Goal: Transaction & Acquisition: Book appointment/travel/reservation

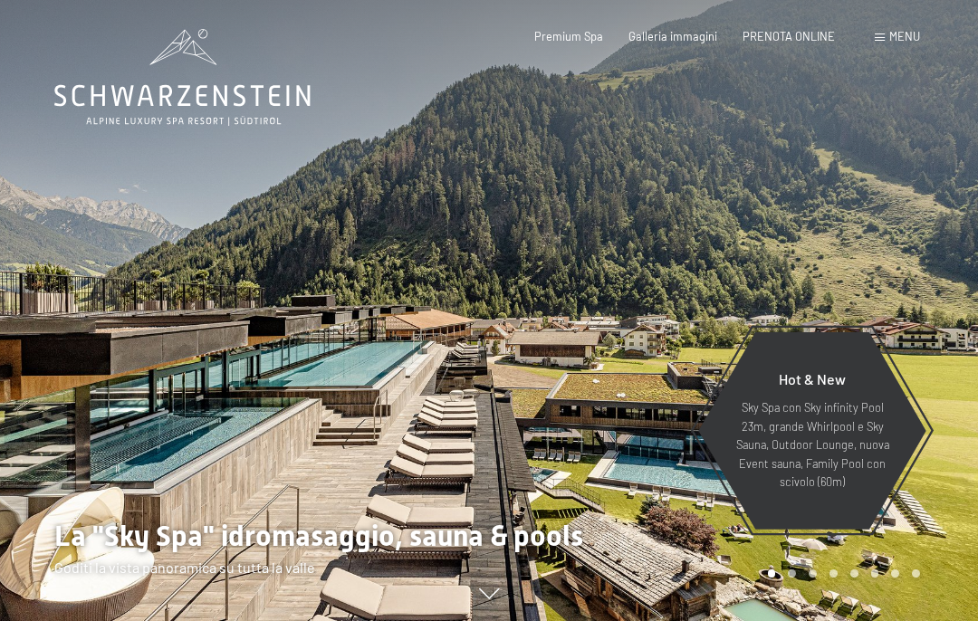
click at [793, 39] on span "PRENOTA ONLINE" at bounding box center [788, 36] width 92 height 14
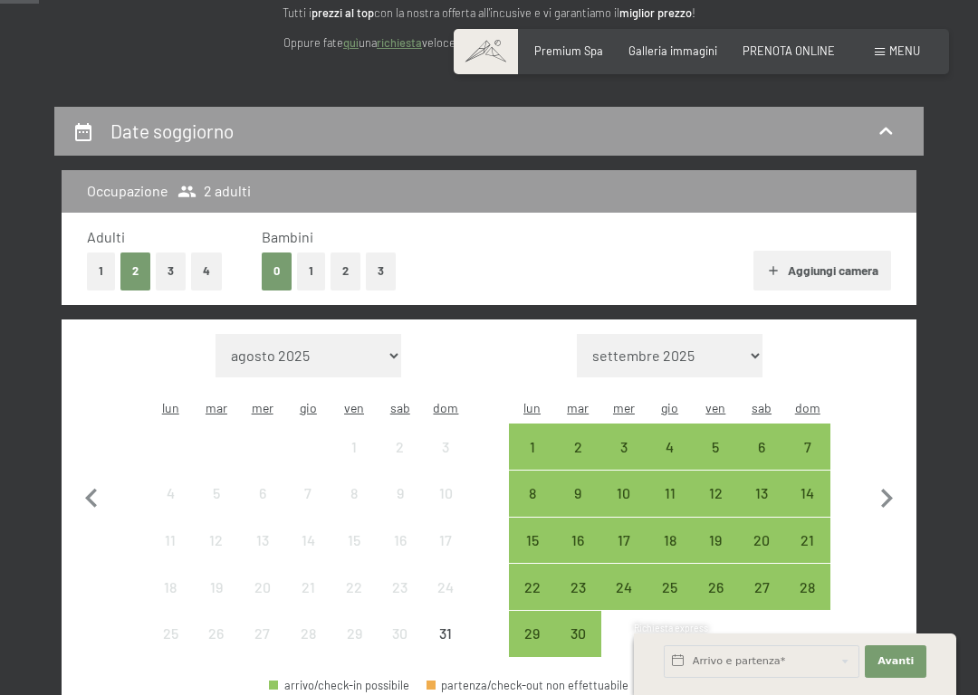
scroll to position [252, 0]
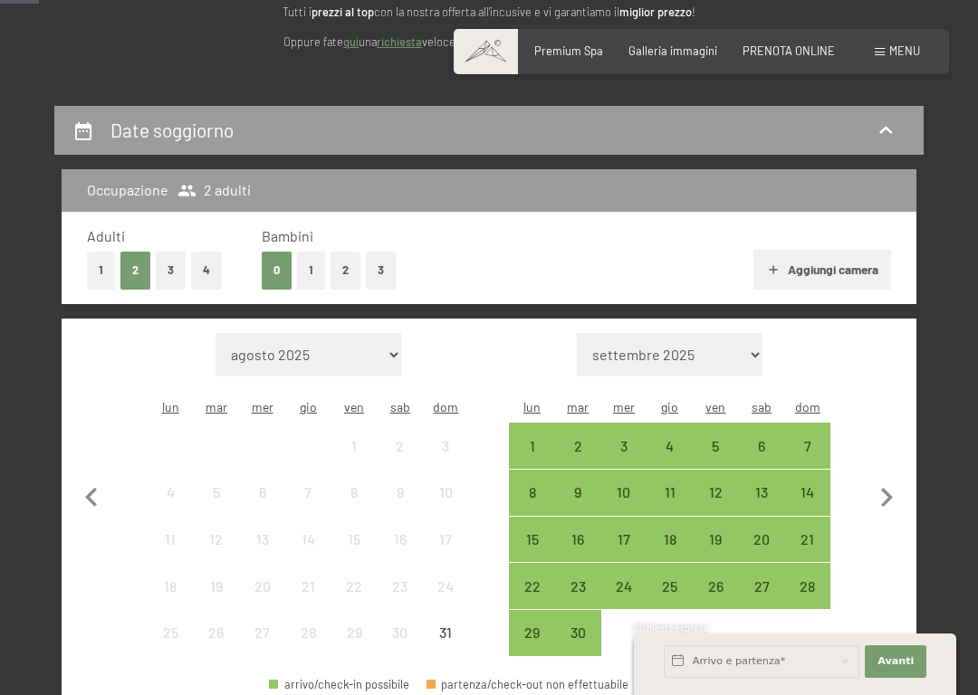
click at [888, 488] on icon "button" at bounding box center [887, 497] width 12 height 19
select select "[DATE]"
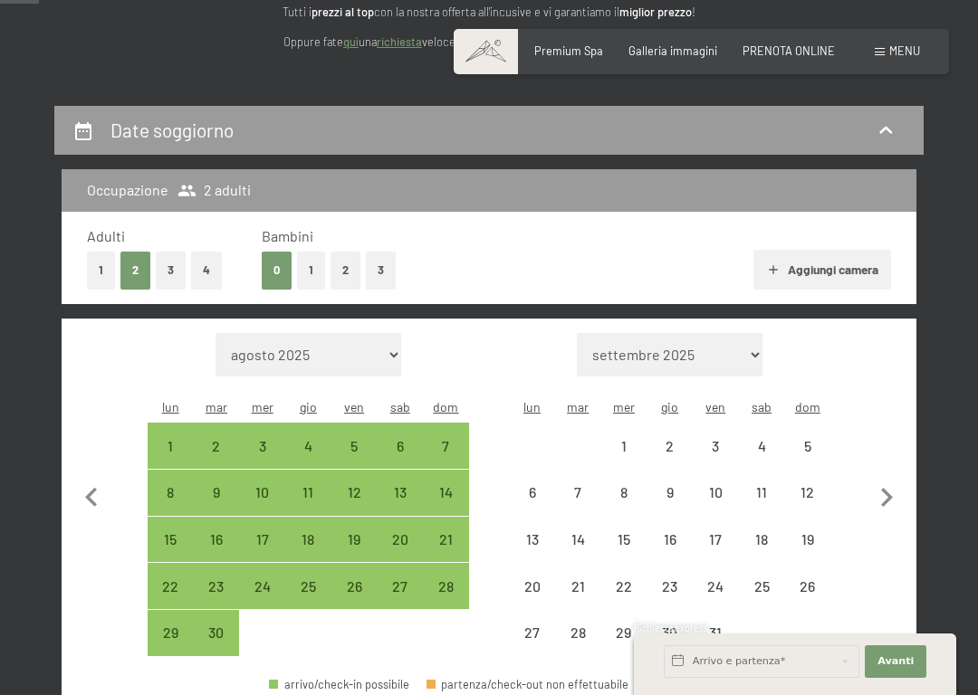
select select "[DATE]"
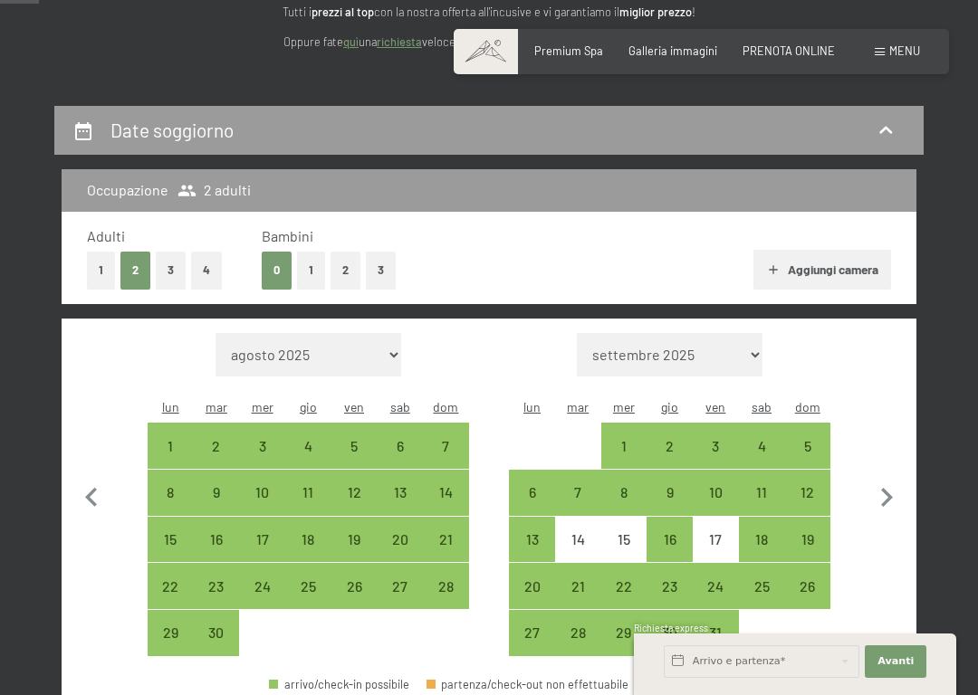
click at [718, 439] on div "3" at bounding box center [715, 460] width 43 height 43
select select "[DATE]"
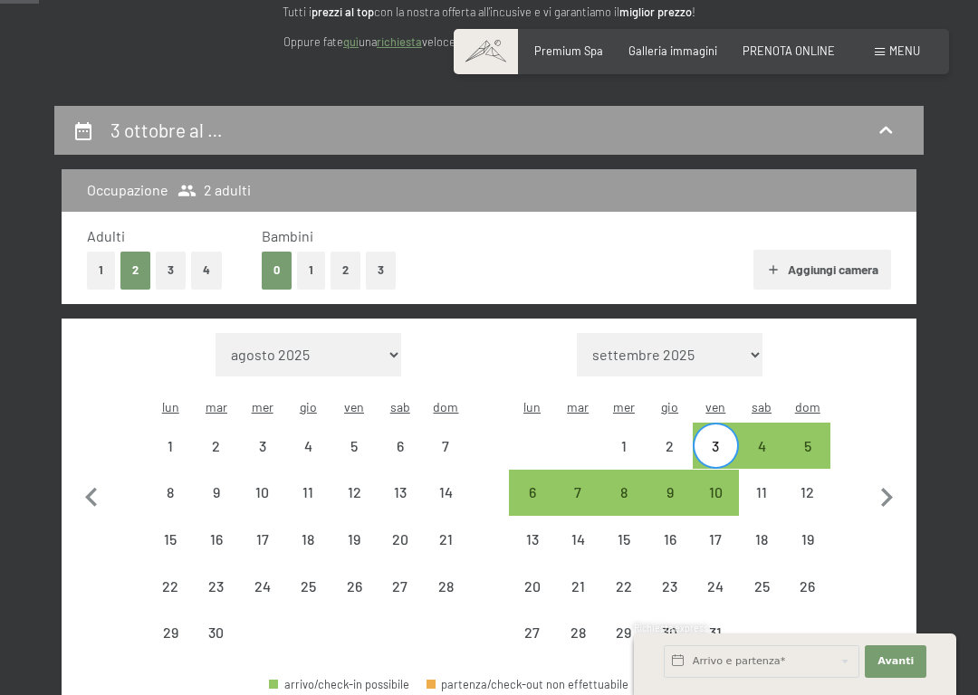
click at [819, 439] on div "5" at bounding box center [807, 460] width 43 height 43
select select "[DATE]"
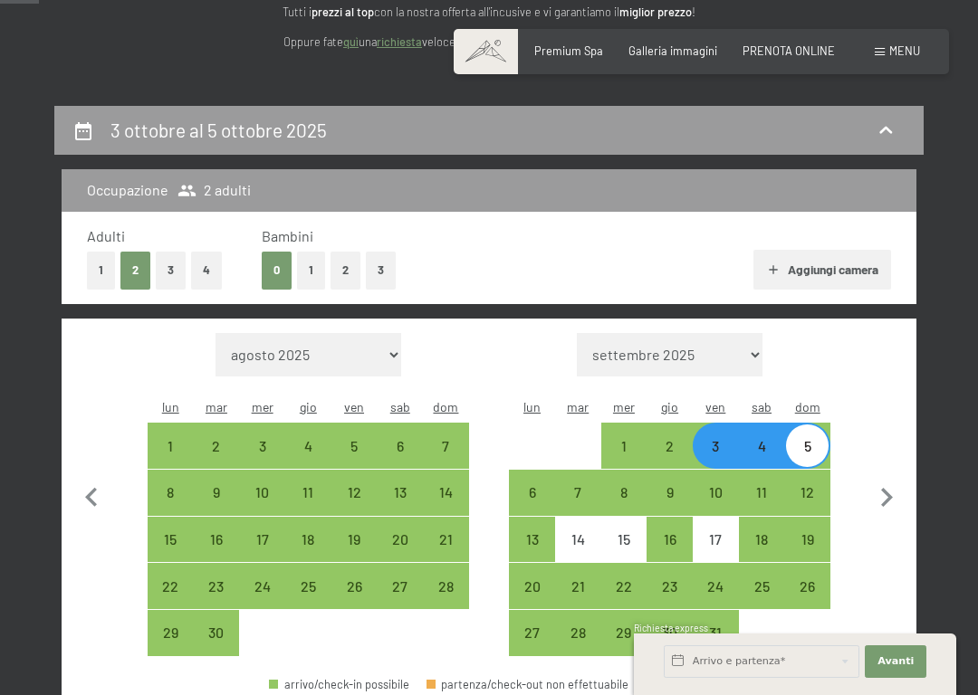
click at [833, 268] on button "Aggiungi camera" at bounding box center [821, 270] width 137 height 40
select select "[DATE]"
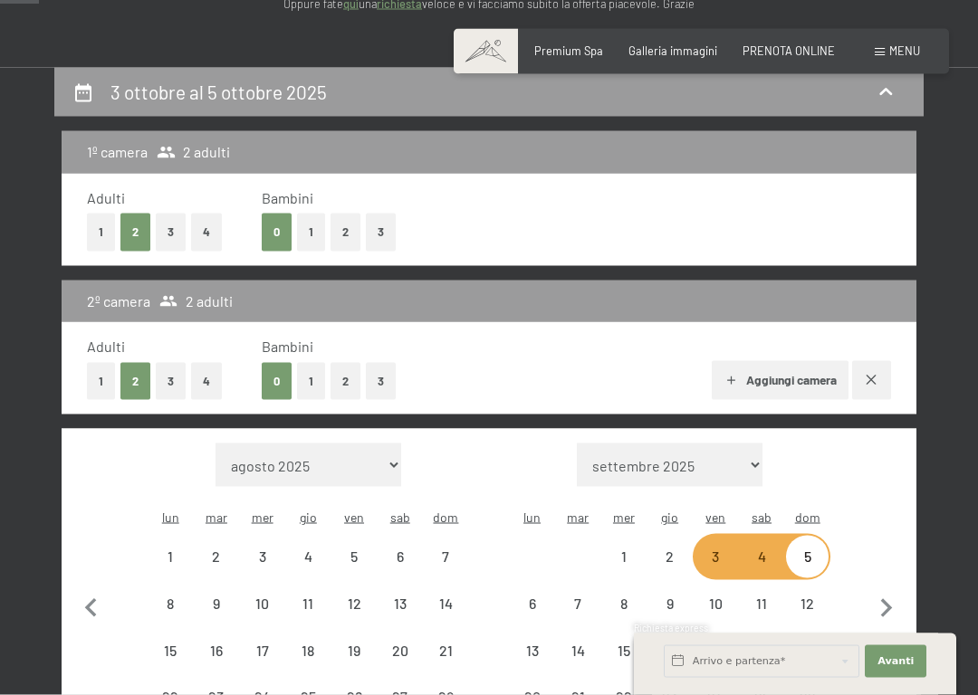
select select "[DATE]"
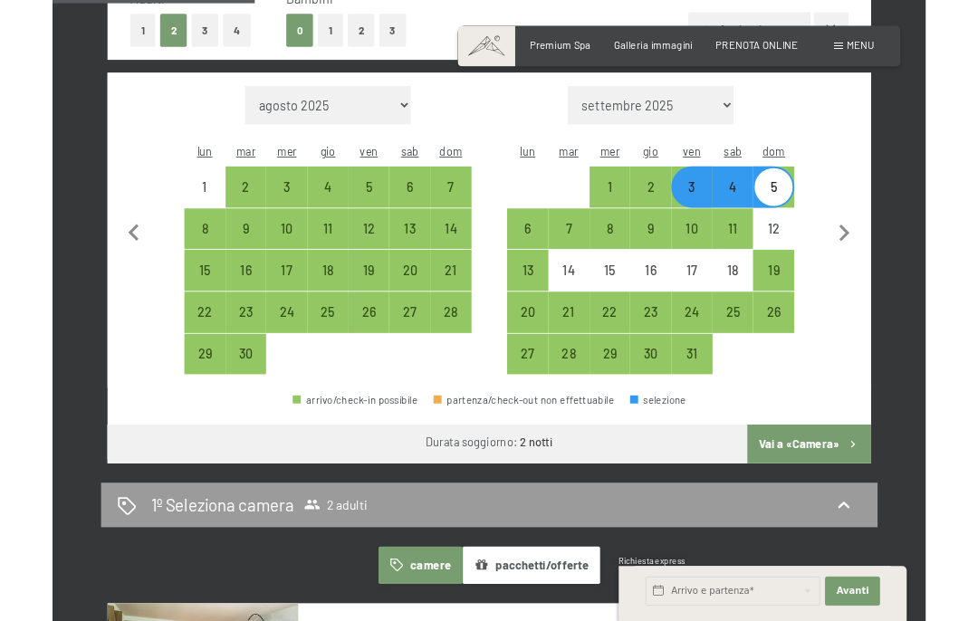
scroll to position [712, 0]
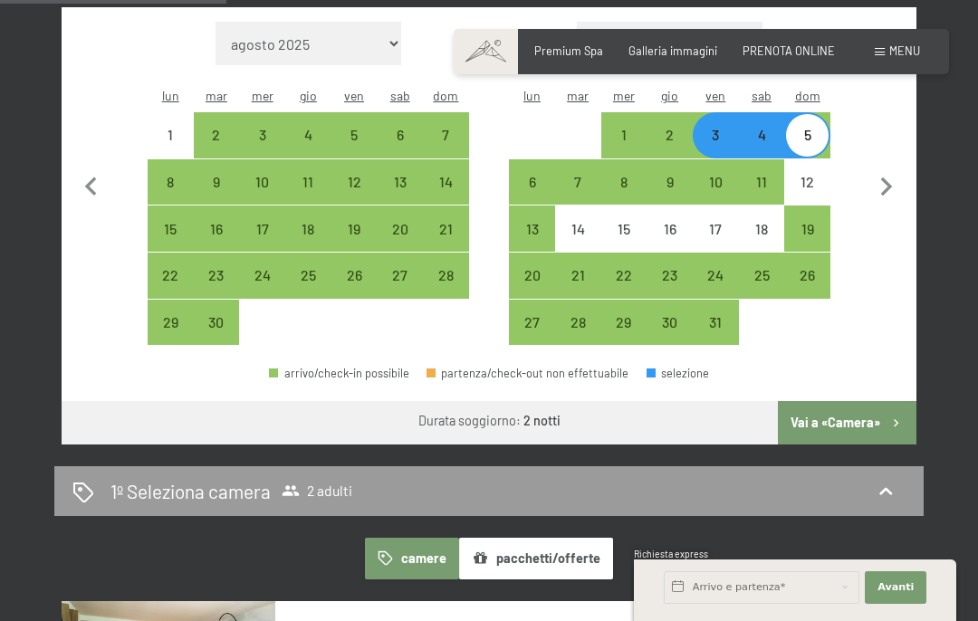
click at [854, 402] on button "Vai a «Camera»" at bounding box center [847, 422] width 139 height 43
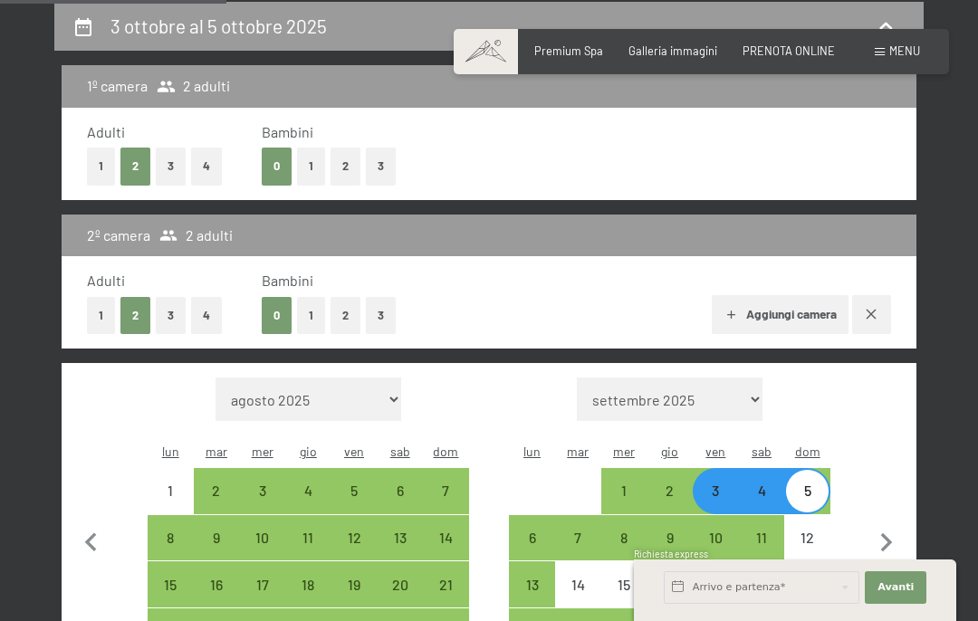
select select "[DATE]"
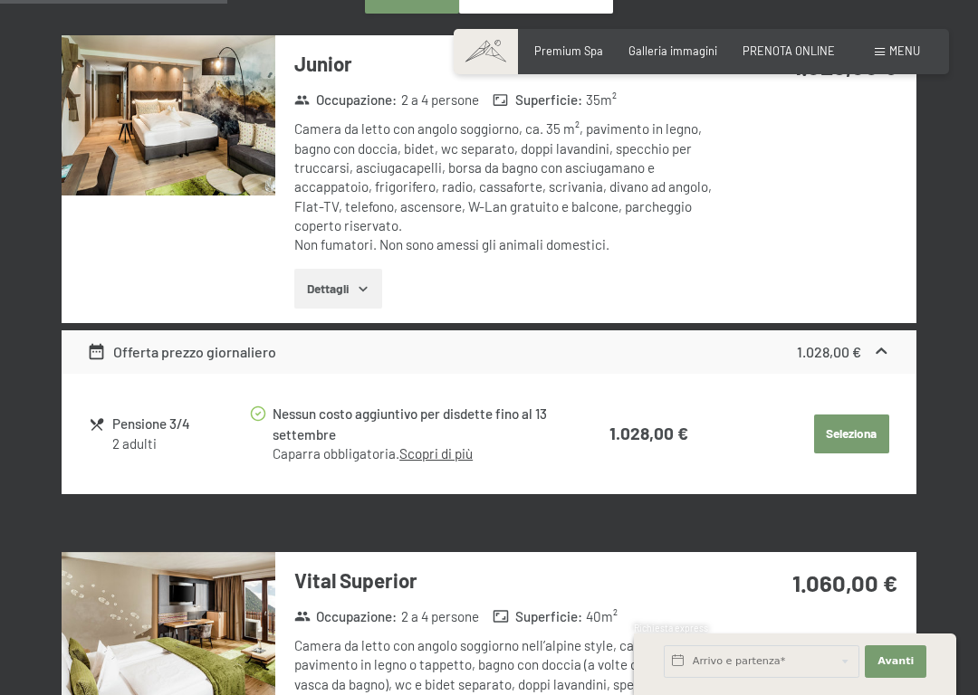
click at [850, 428] on button "Seleziona" at bounding box center [851, 435] width 75 height 40
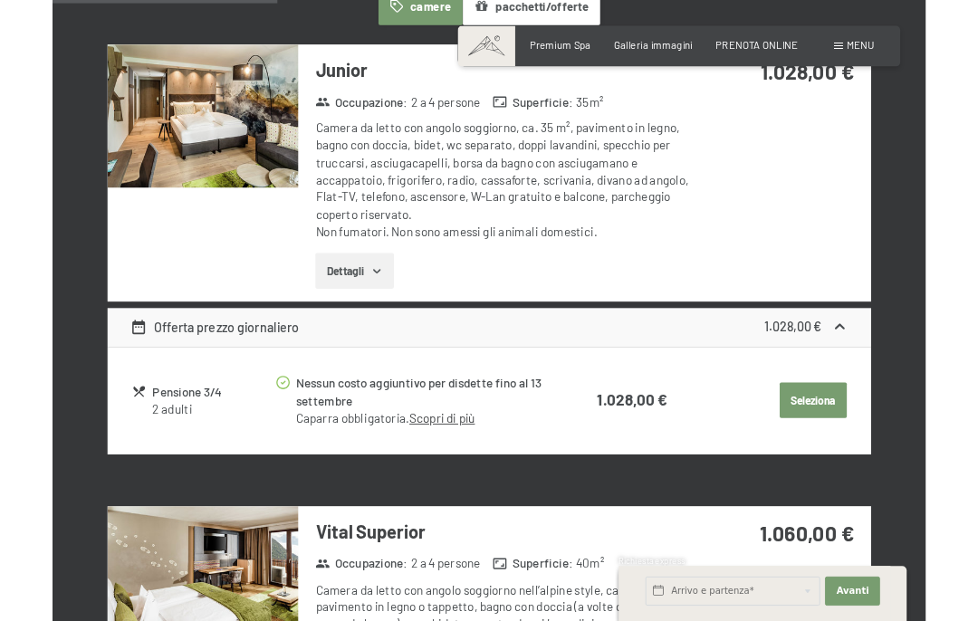
scroll to position [659, 0]
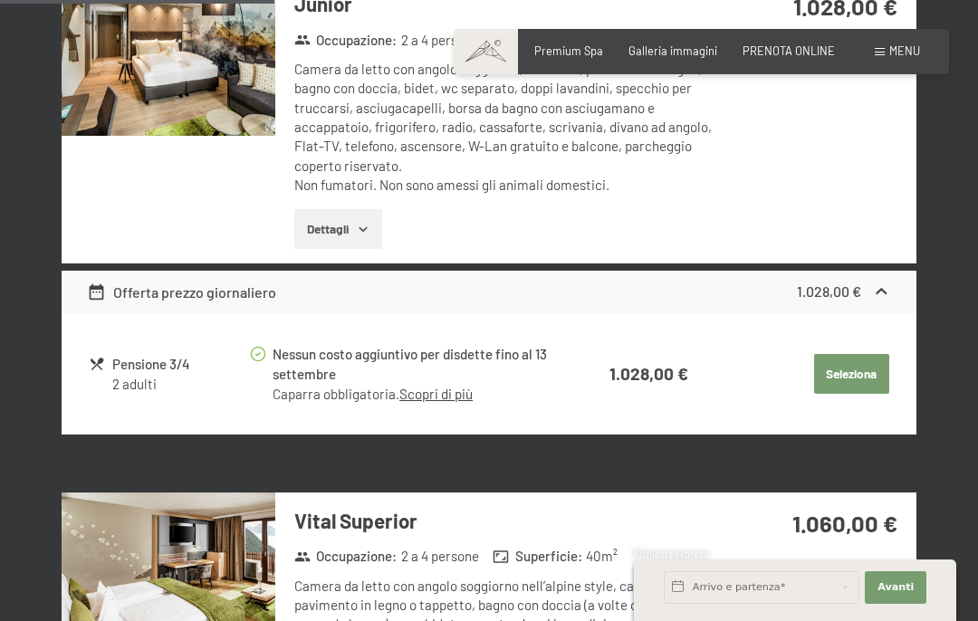
click at [857, 361] on button "Seleziona" at bounding box center [851, 374] width 75 height 40
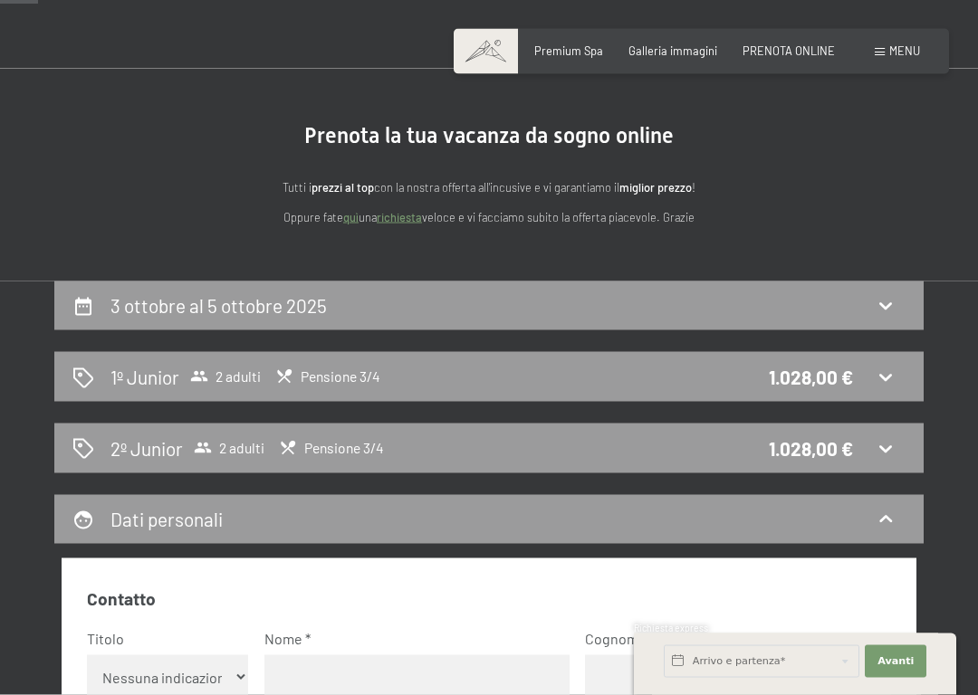
scroll to position [81, 0]
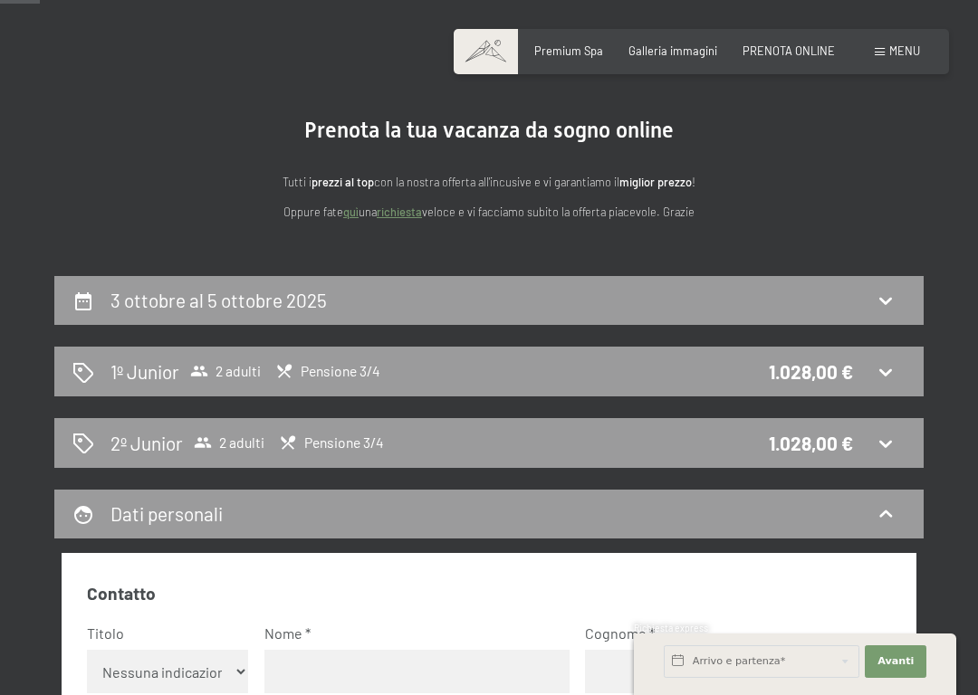
click at [879, 368] on icon at bounding box center [886, 372] width 22 height 22
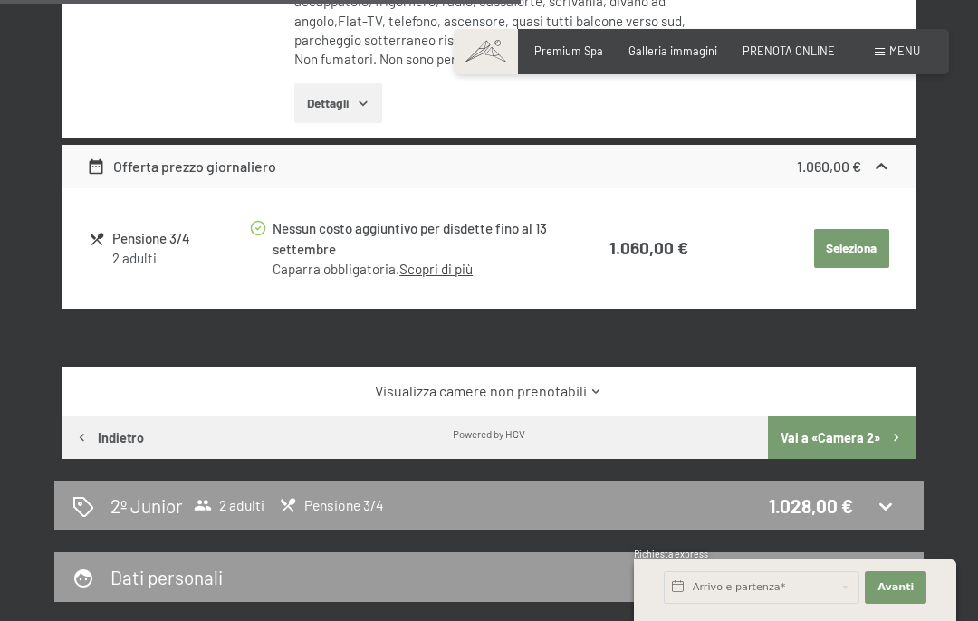
scroll to position [1249, 0]
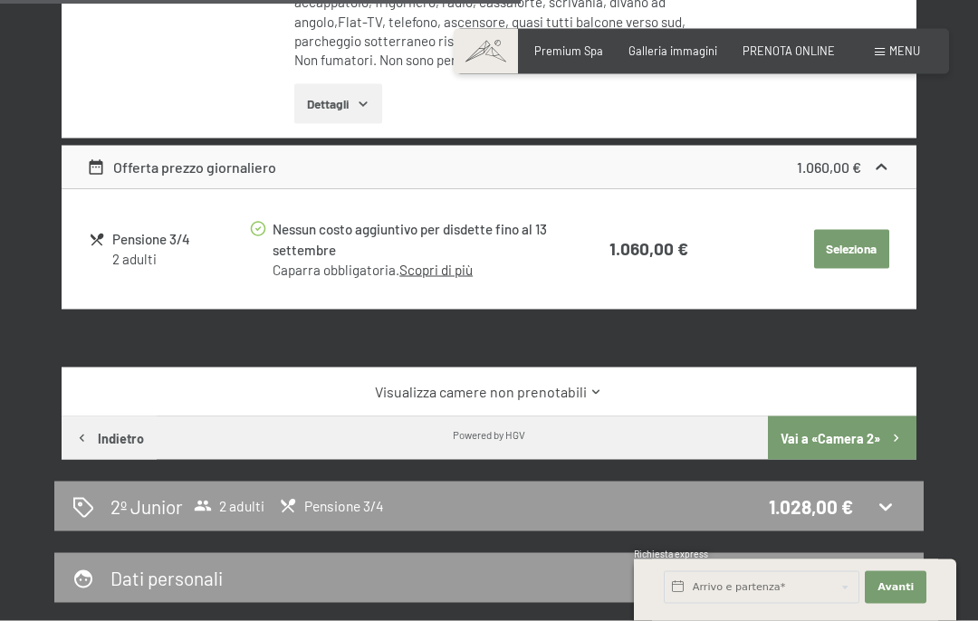
click at [593, 382] on link "Visualizza camere non prenotabili" at bounding box center [488, 392] width 803 height 20
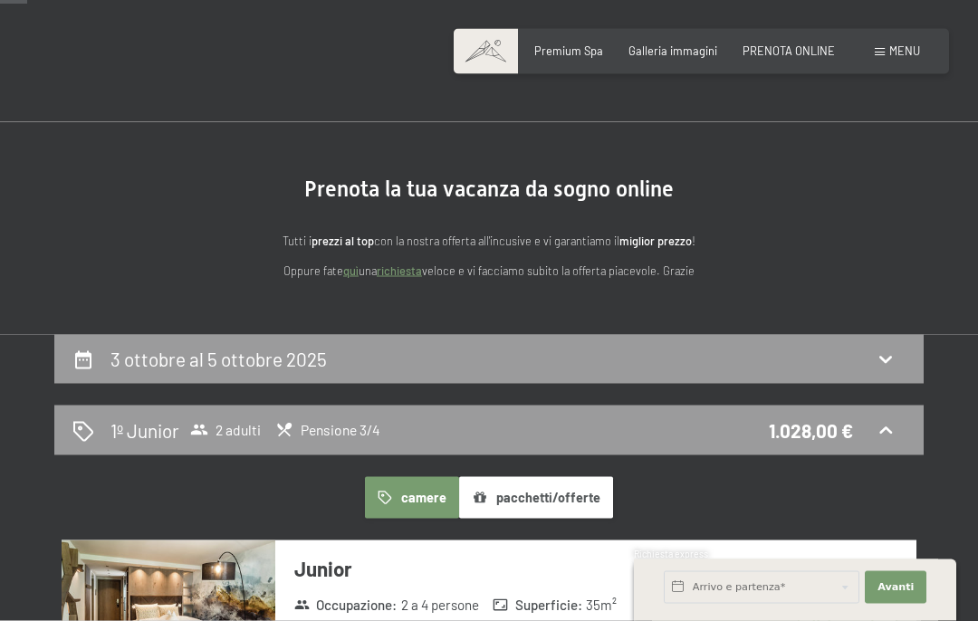
scroll to position [0, 0]
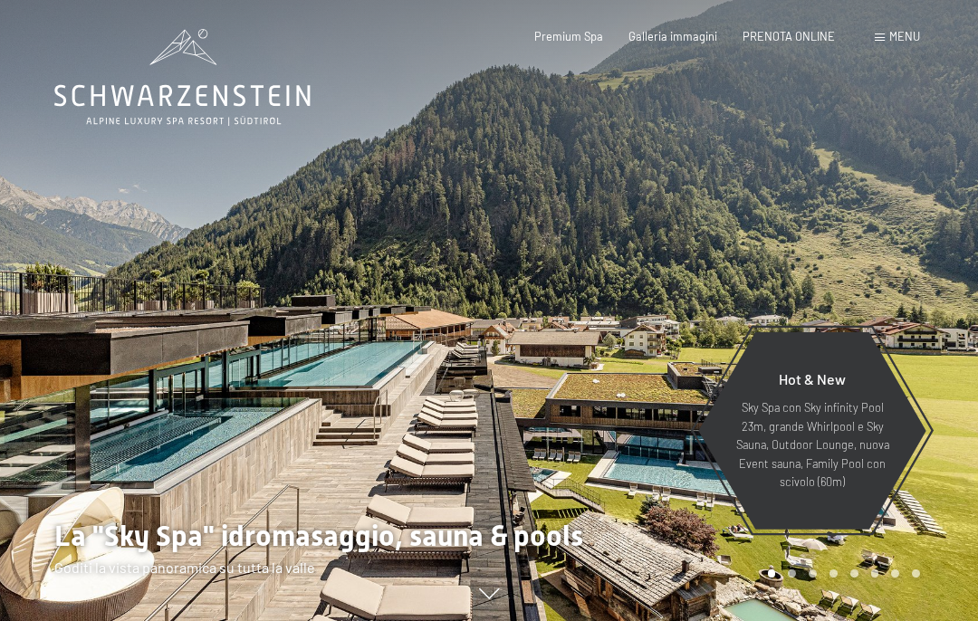
click at [786, 38] on span "PRENOTA ONLINE" at bounding box center [788, 36] width 92 height 14
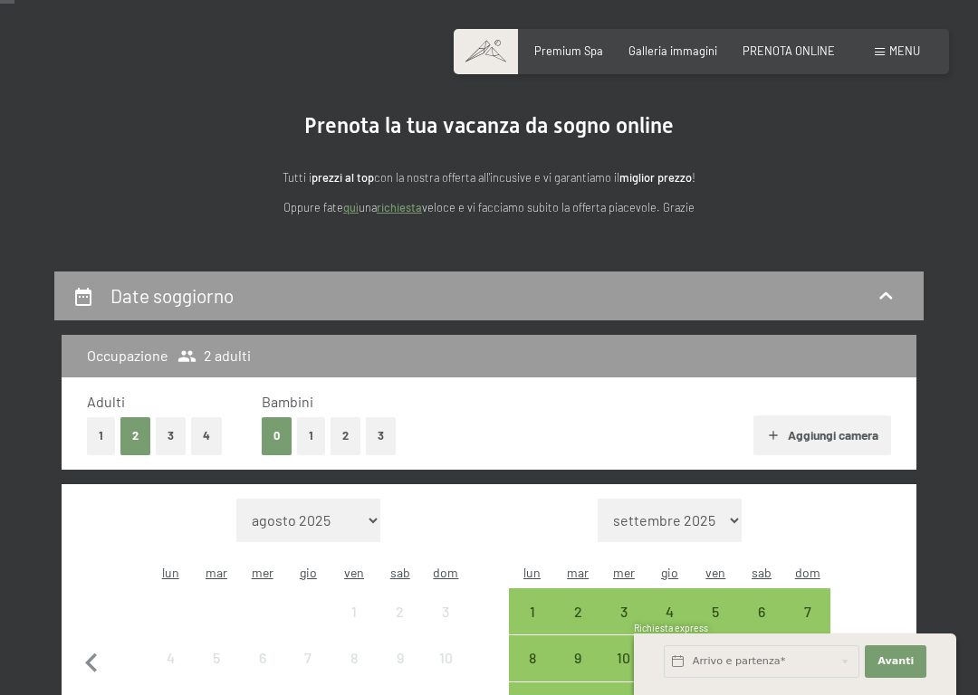
scroll to position [106, 0]
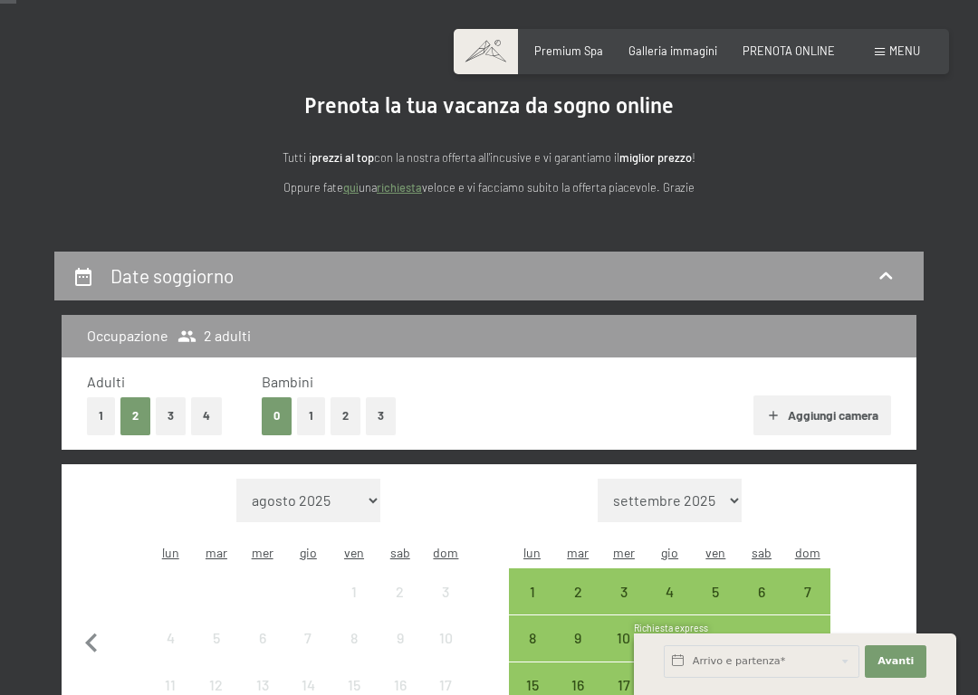
click at [845, 407] on button "Aggiungi camera" at bounding box center [821, 416] width 137 height 40
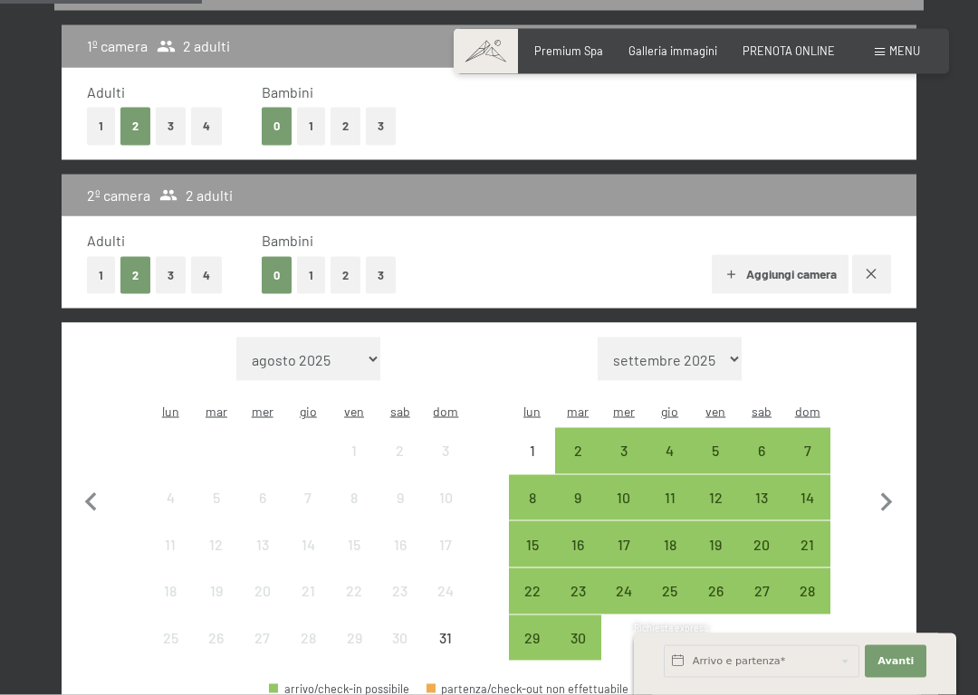
scroll to position [398, 0]
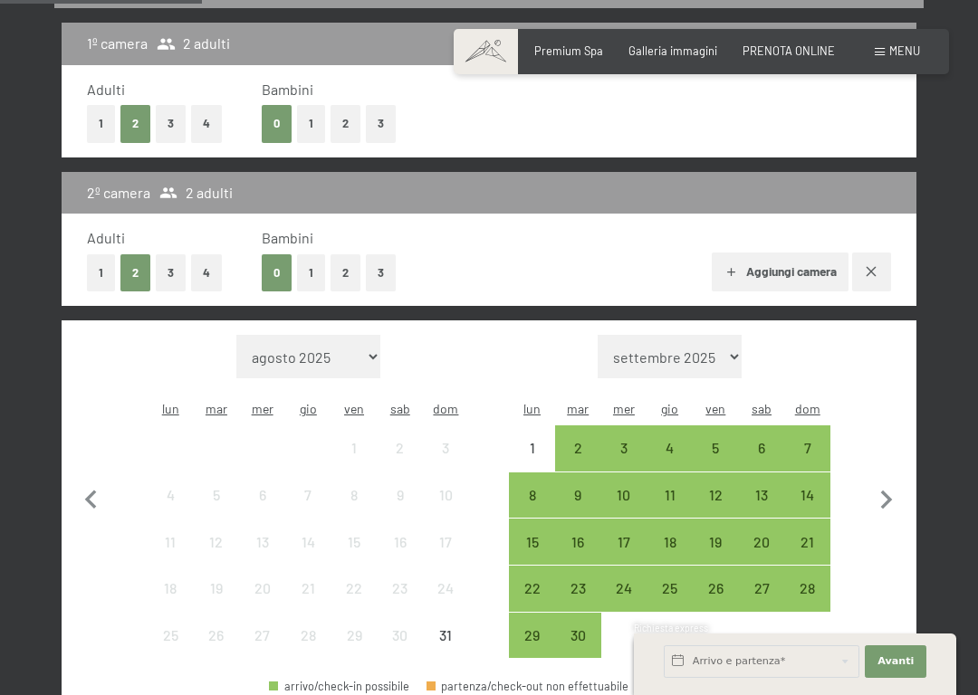
click at [886, 491] on icon "button" at bounding box center [887, 500] width 12 height 19
select select "[DATE]"
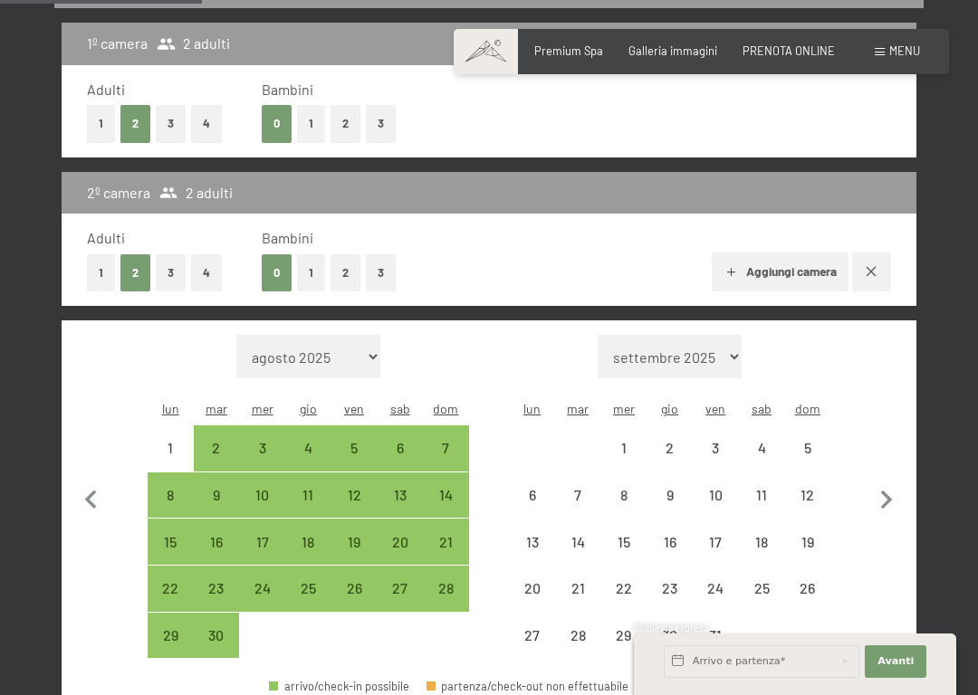
select select "[DATE]"
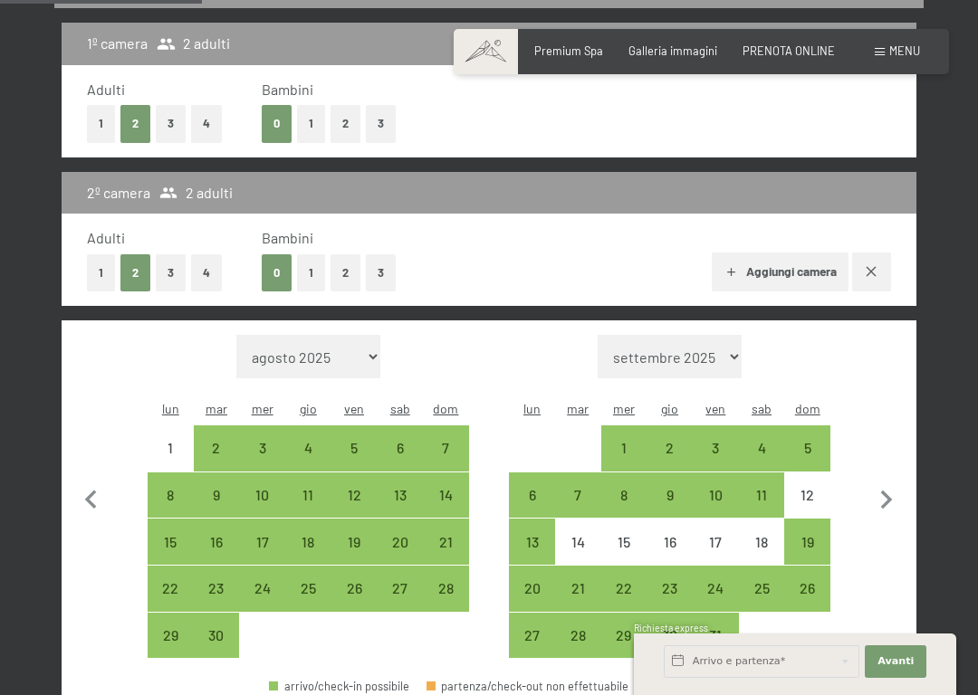
click at [723, 441] on div "3" at bounding box center [715, 462] width 43 height 43
select select "[DATE]"
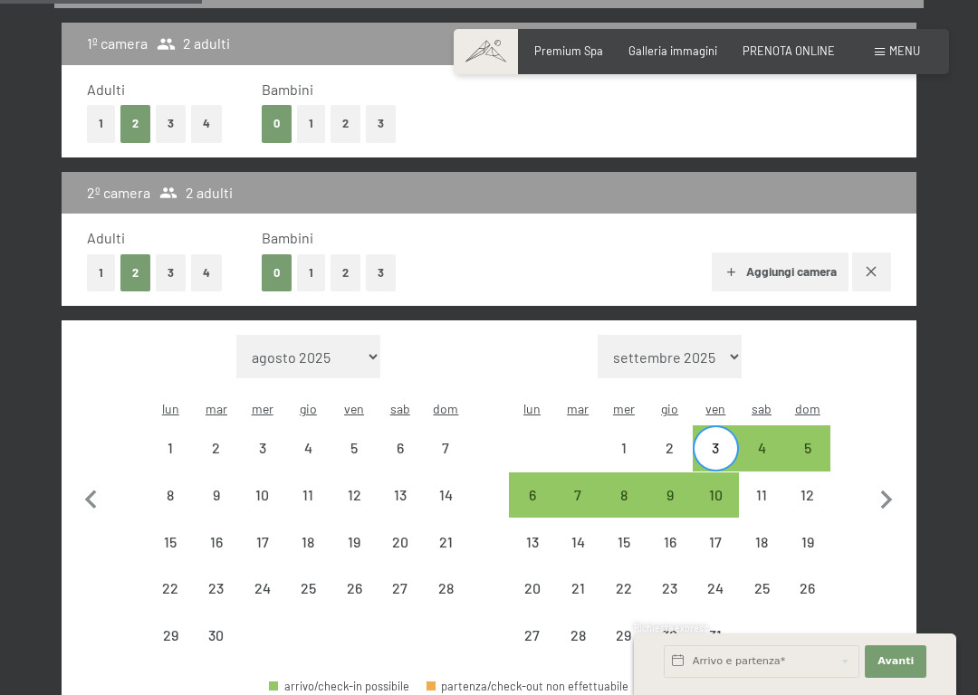
click at [812, 441] on div "5" at bounding box center [807, 462] width 43 height 43
select select "[DATE]"
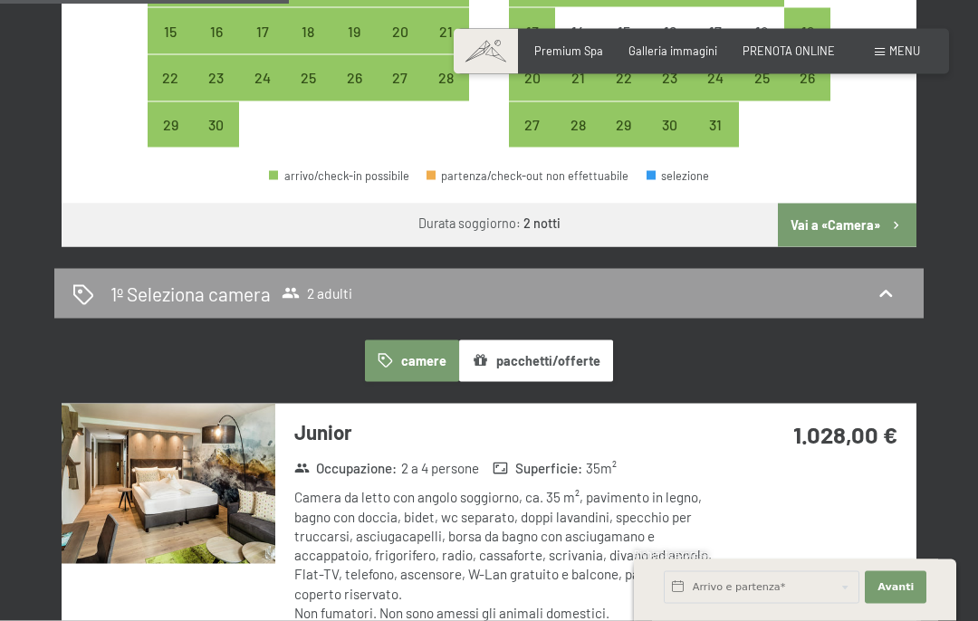
scroll to position [906, 0]
